Goal: Browse casually

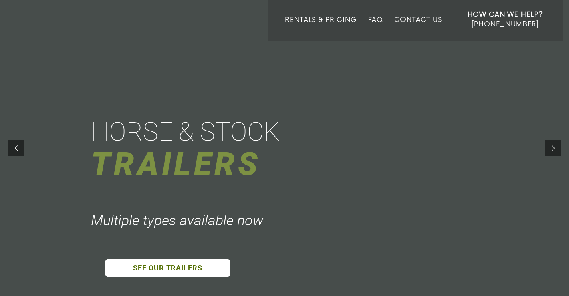
click at [276, 182] on div at bounding box center [284, 148] width 569 height 296
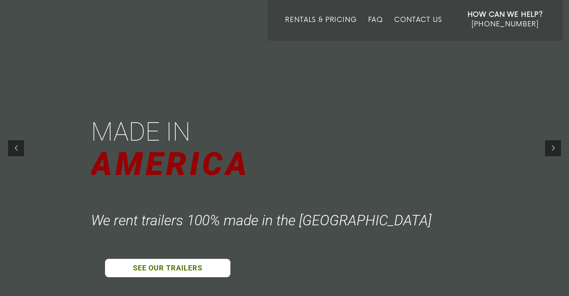
click at [412, 192] on div at bounding box center [284, 148] width 569 height 296
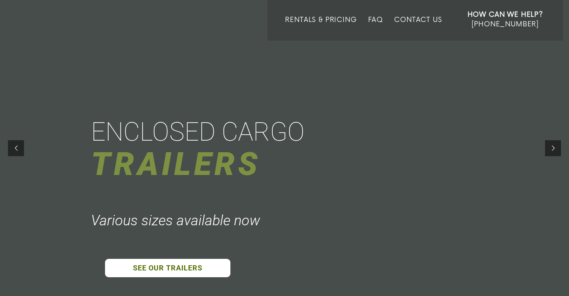
click at [337, 114] on div at bounding box center [284, 148] width 569 height 296
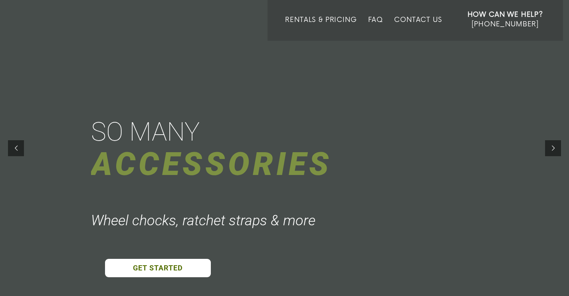
click at [266, 153] on div "ACCESSORIES" at bounding box center [213, 164] width 245 height 44
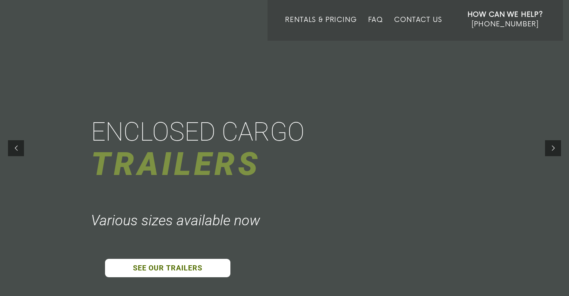
click at [419, 147] on div at bounding box center [284, 148] width 569 height 296
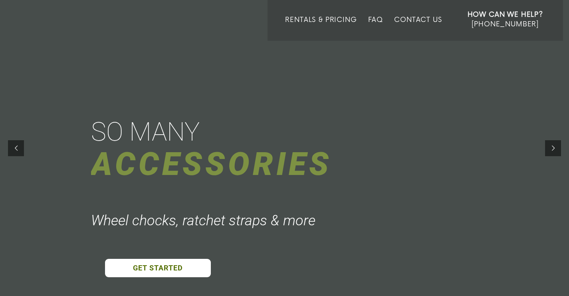
click at [200, 165] on div "ACCESSORIES" at bounding box center [213, 164] width 245 height 44
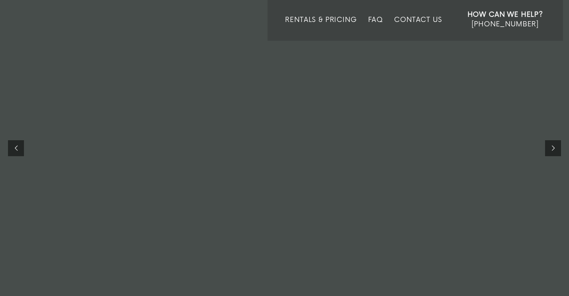
click at [286, 131] on div at bounding box center [284, 219] width 569 height 296
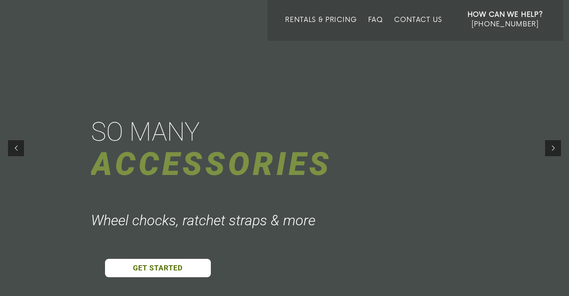
click at [273, 156] on div "ACCESSORIES" at bounding box center [213, 164] width 245 height 44
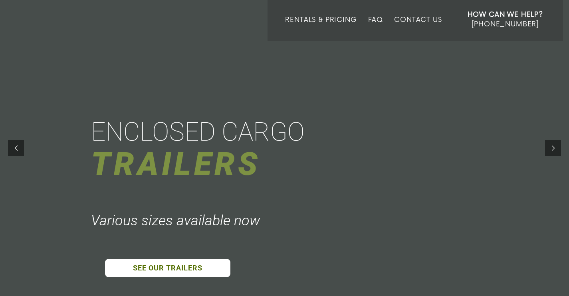
click at [286, 150] on div at bounding box center [284, 148] width 569 height 296
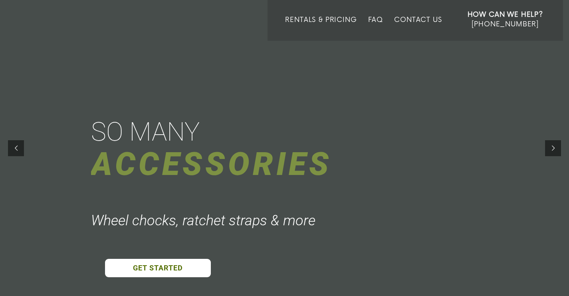
click at [296, 141] on div at bounding box center [284, 148] width 569 height 296
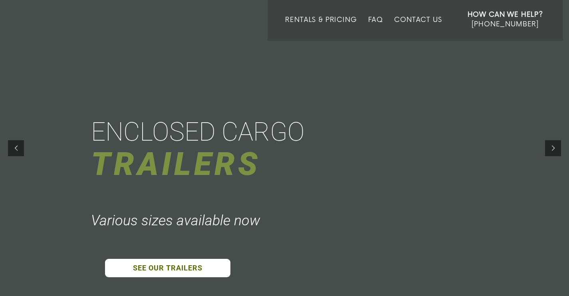
click at [367, 138] on div at bounding box center [284, 148] width 569 height 296
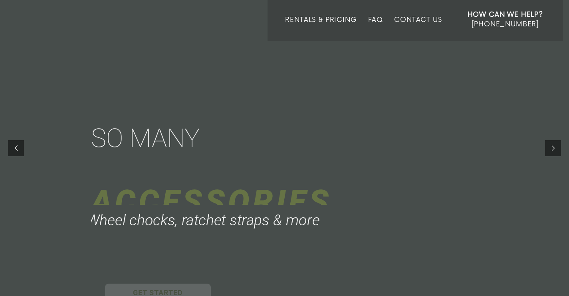
click at [296, 173] on div "ACCESSORIES" at bounding box center [213, 183] width 245 height 44
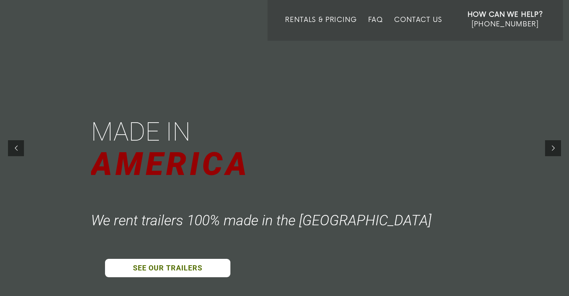
click at [291, 131] on div at bounding box center [284, 148] width 569 height 296
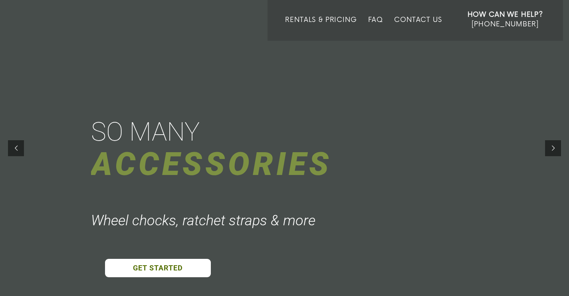
click at [273, 127] on div at bounding box center [284, 148] width 569 height 296
